Goal: Transaction & Acquisition: Purchase product/service

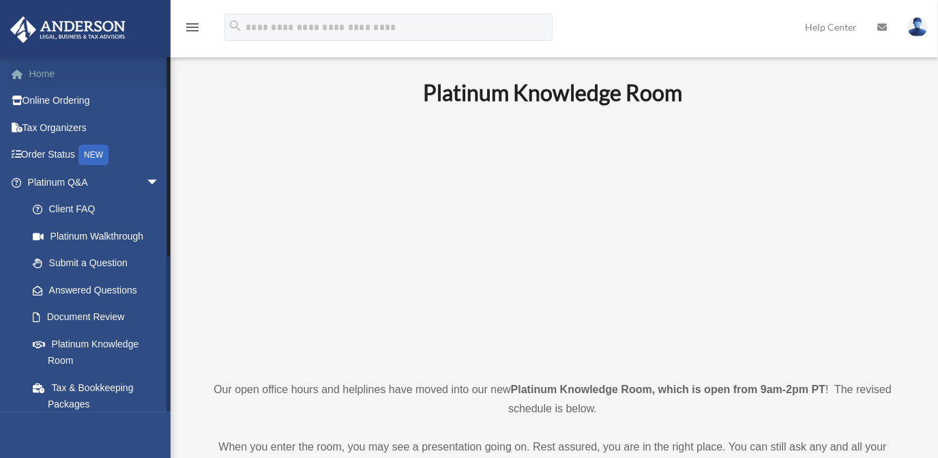
click at [50, 81] on link "Home" at bounding box center [95, 73] width 171 height 27
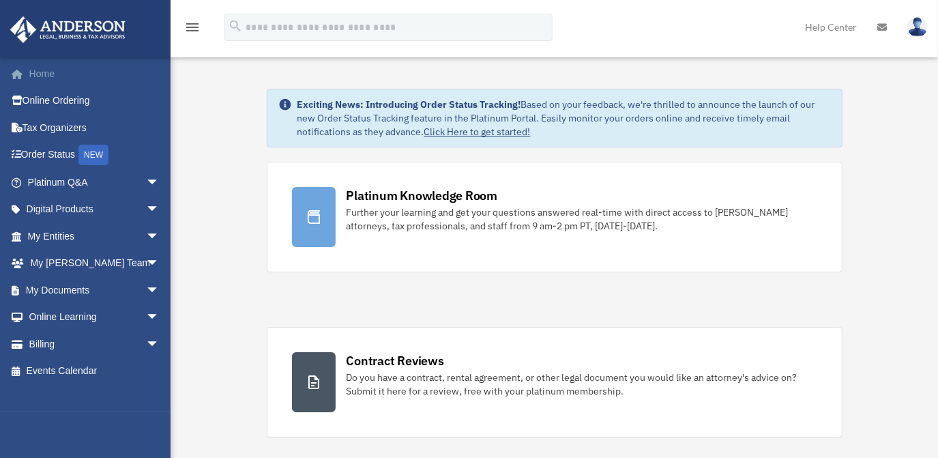
click at [31, 78] on link "Home" at bounding box center [95, 73] width 171 height 27
click at [40, 101] on link "Online Ordering" at bounding box center [95, 100] width 171 height 27
click at [53, 159] on link "Order Status NEW" at bounding box center [95, 155] width 171 height 28
click at [113, 285] on link "My Documents arrow_drop_down" at bounding box center [95, 289] width 171 height 27
click at [146, 288] on span "arrow_drop_down" at bounding box center [159, 290] width 27 height 28
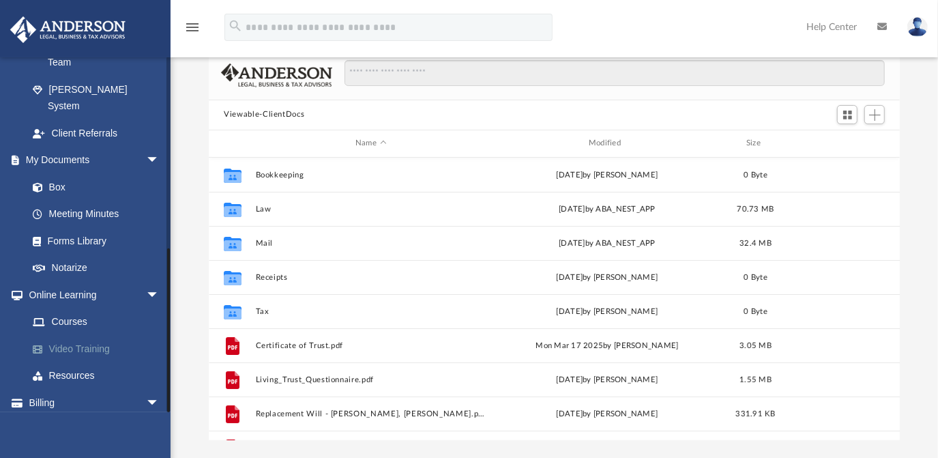
scroll to position [124, 0]
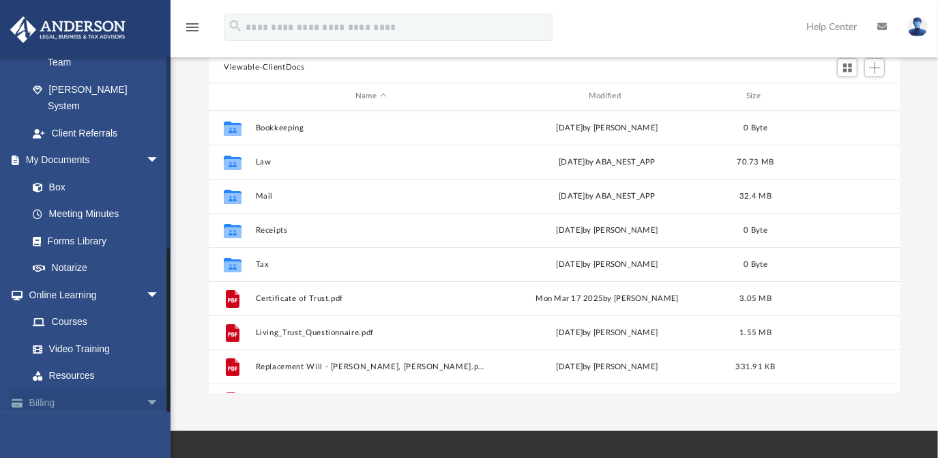
click at [117, 389] on link "Billing arrow_drop_down" at bounding box center [95, 402] width 171 height 27
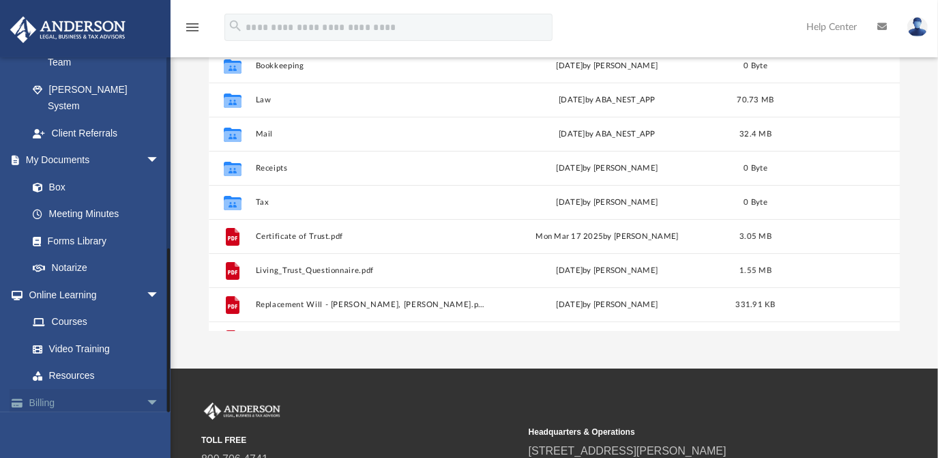
click at [146, 389] on span "arrow_drop_down" at bounding box center [159, 403] width 27 height 28
click at [119, 416] on link "$ Open Invoices" at bounding box center [99, 430] width 161 height 28
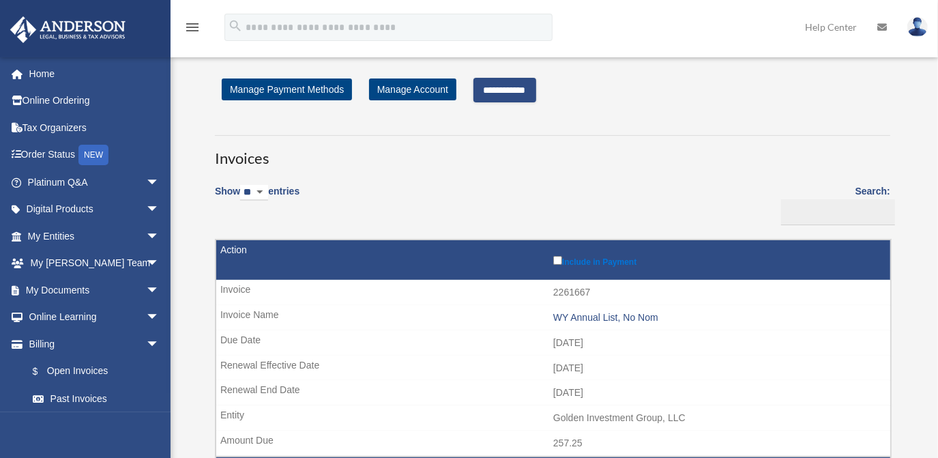
click at [526, 89] on input "**********" at bounding box center [505, 90] width 63 height 25
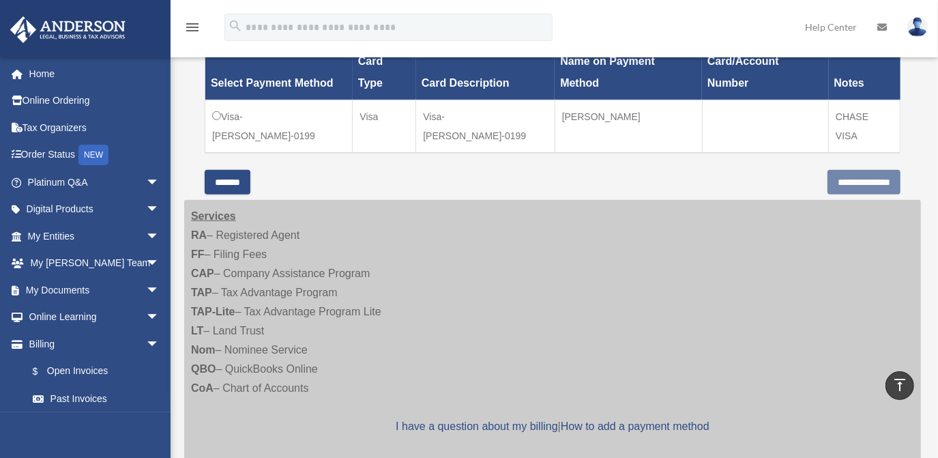
scroll to position [434, 0]
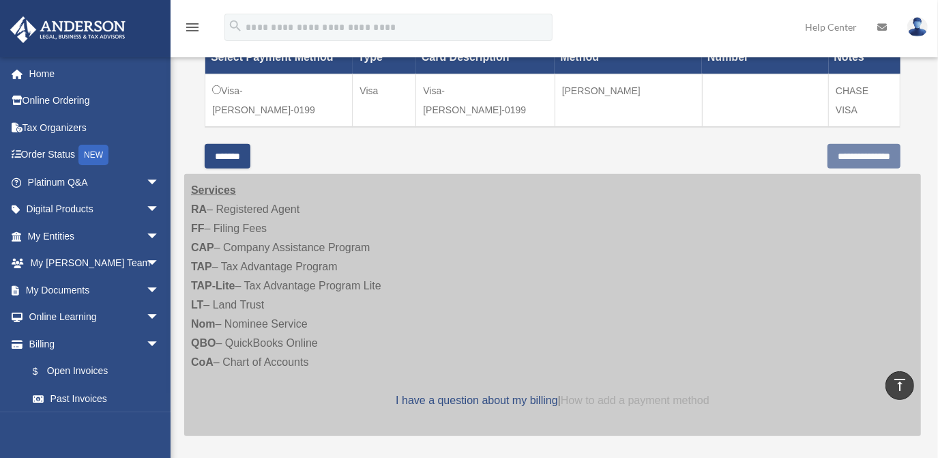
click at [586, 394] on link "How to add a payment method" at bounding box center [635, 400] width 149 height 12
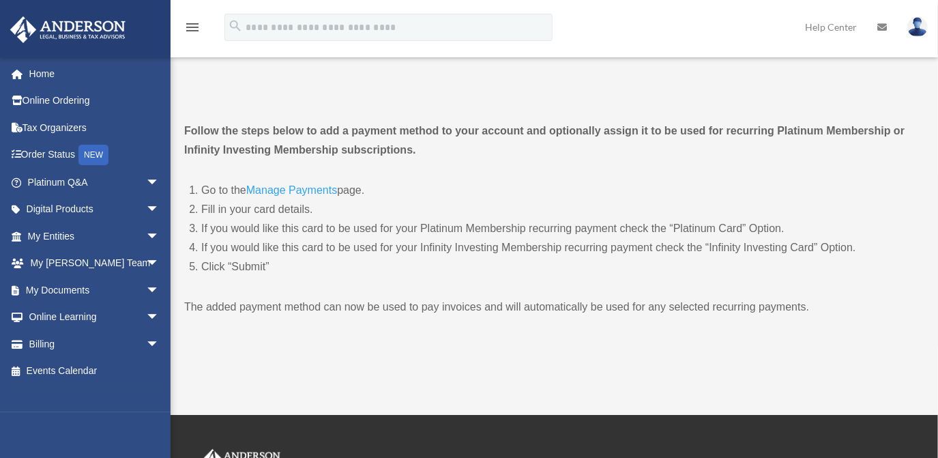
click at [298, 192] on link "Manage Payments" at bounding box center [291, 193] width 91 height 18
